Goal: Information Seeking & Learning: Learn about a topic

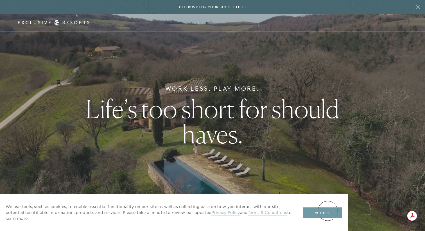
click at [328, 211] on button "Accept" at bounding box center [322, 213] width 39 height 11
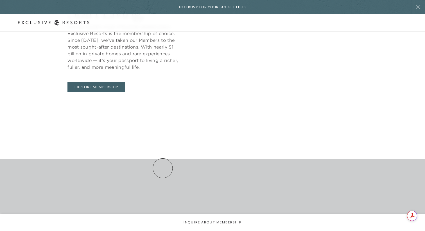
scroll to position [312, 0]
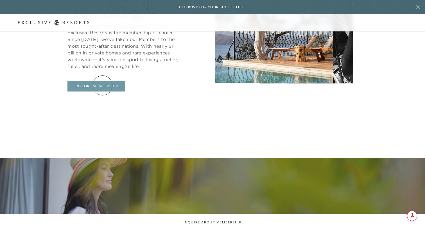
click at [102, 86] on link "Explore Membership" at bounding box center [96, 86] width 58 height 11
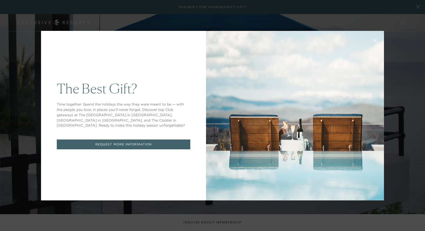
click at [375, 37] on button at bounding box center [374, 39] width 13 height 13
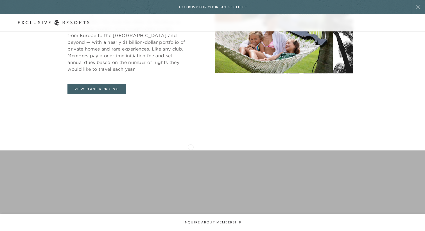
scroll to position [318, 0]
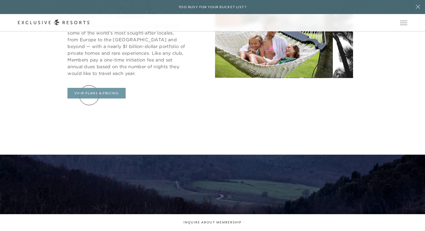
click at [89, 95] on link "View Plans & Pricing" at bounding box center [96, 93] width 58 height 11
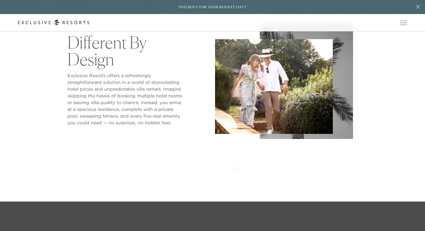
scroll to position [270, 0]
